Goal: Task Accomplishment & Management: Complete application form

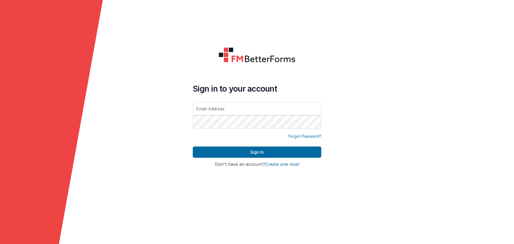
type input "[EMAIL_ADDRESS][DOMAIN_NAME]"
click at [281, 165] on button "Create one now!" at bounding box center [282, 164] width 34 height 5
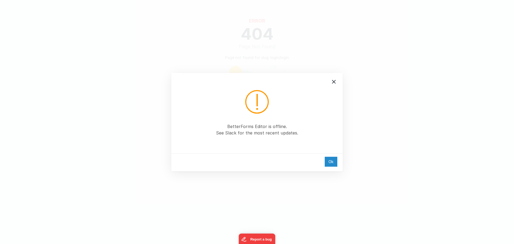
click at [328, 164] on div "Ok" at bounding box center [331, 162] width 13 height 10
